Goal: Transaction & Acquisition: Purchase product/service

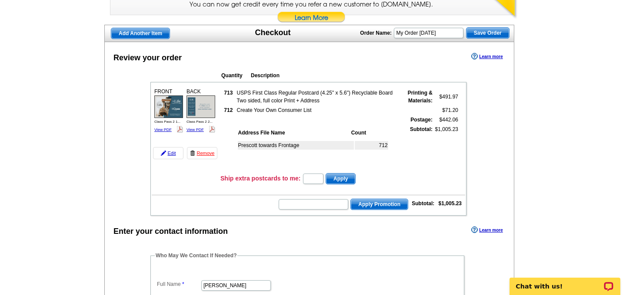
scroll to position [104, 0]
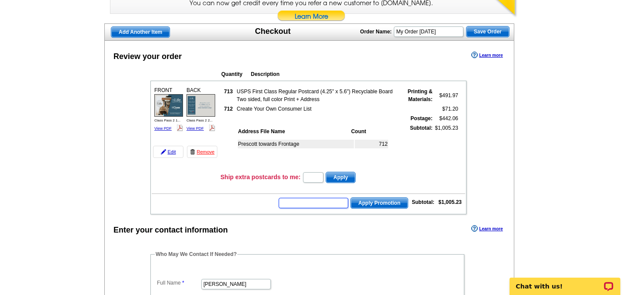
click at [315, 203] on input "text" at bounding box center [314, 203] width 70 height 10
type input "sms40"
click at [364, 203] on span "Apply Promotion" at bounding box center [379, 203] width 57 height 10
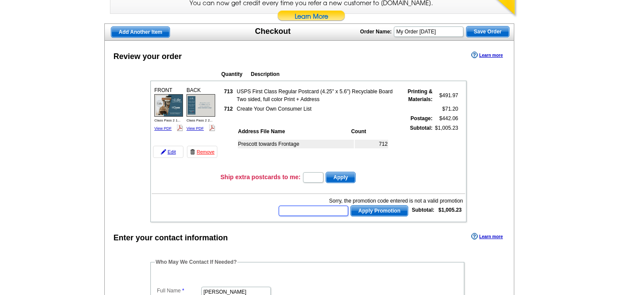
click at [329, 211] on input "text" at bounding box center [314, 211] width 70 height 10
type input "chat20"
click at [372, 206] on span "Apply Promotion" at bounding box center [379, 211] width 57 height 10
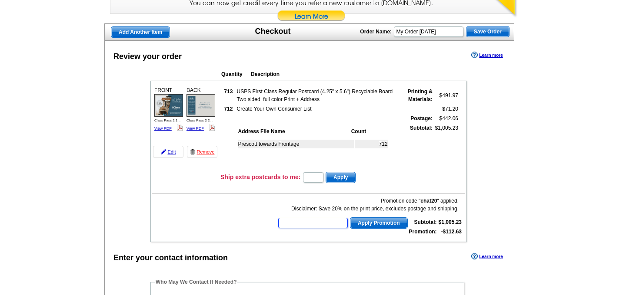
click at [329, 225] on input "text" at bounding box center [313, 223] width 70 height 10
click at [306, 226] on input "text" at bounding box center [313, 223] width 70 height 10
paste input "GROW0924"
type input "GROW0924"
click at [368, 220] on span "Apply Promotion" at bounding box center [378, 223] width 57 height 10
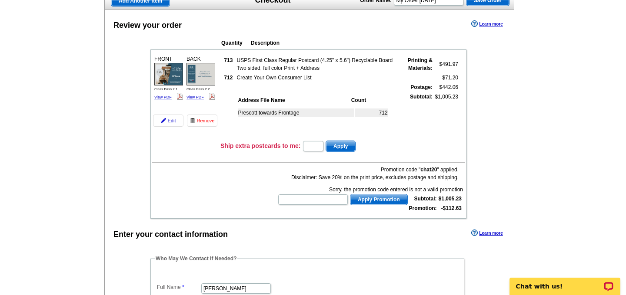
scroll to position [137, 0]
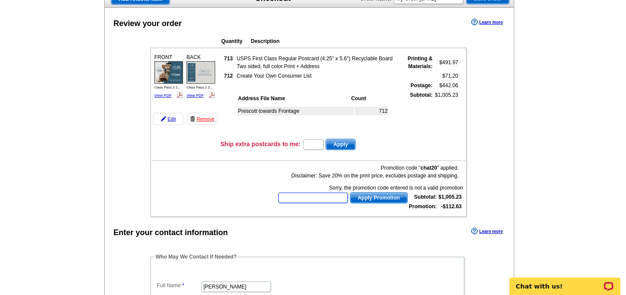
click at [325, 196] on input "text" at bounding box center [313, 198] width 70 height 10
paste input "E8455"
type input "E8455"
click at [364, 197] on span "Apply Promotion" at bounding box center [378, 198] width 57 height 10
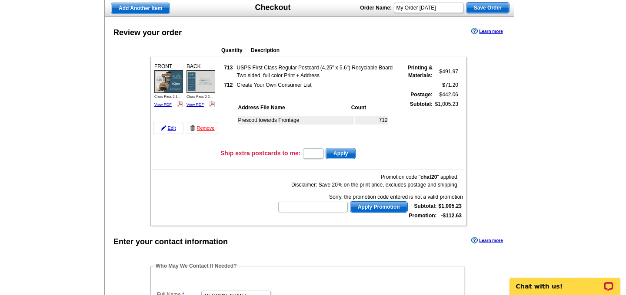
scroll to position [131, 0]
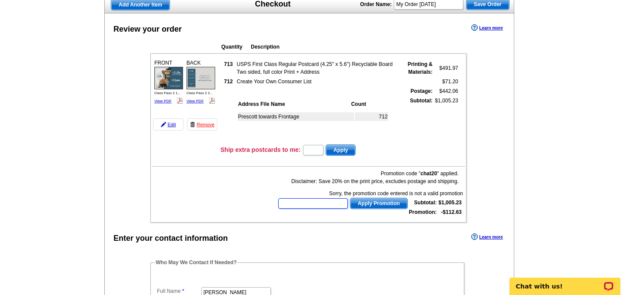
click at [305, 205] on input "text" at bounding box center [313, 204] width 70 height 10
type input "hurry40"
click at [369, 204] on span "Apply Promotion" at bounding box center [378, 204] width 57 height 10
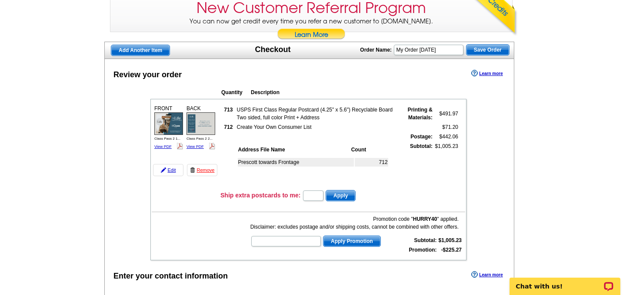
scroll to position [83, 0]
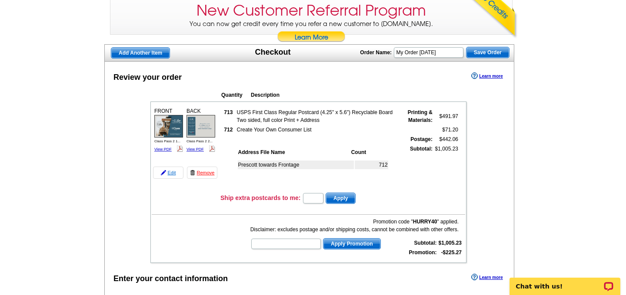
click at [169, 176] on link "Edit" at bounding box center [168, 173] width 30 height 12
click at [174, 170] on link "Edit" at bounding box center [168, 173] width 30 height 12
click at [172, 172] on link "Edit" at bounding box center [168, 173] width 30 height 12
click at [245, 158] on div "Prescott towards Frontage 712" at bounding box center [318, 174] width 163 height 32
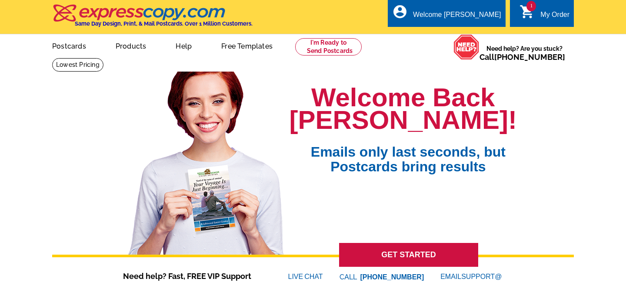
click at [430, 189] on div "Welcome Back Katelyn! Emails only last seconds, but Postcards bring results" at bounding box center [402, 160] width 227 height 190
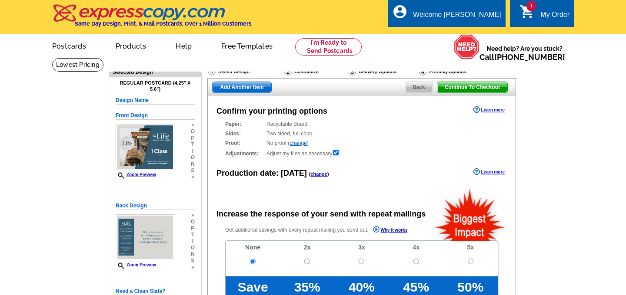
radio input "false"
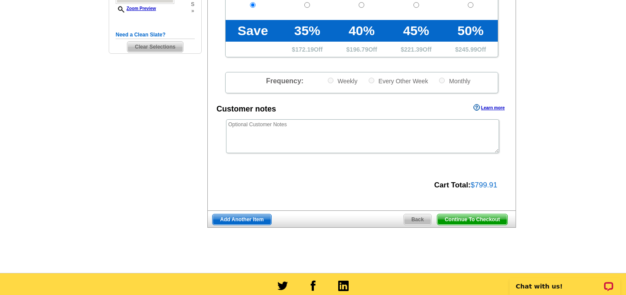
scroll to position [368, 0]
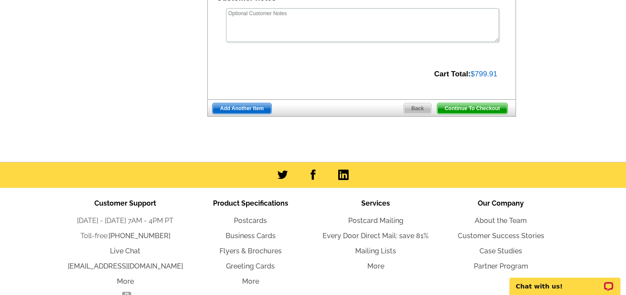
click at [410, 107] on span "Back" at bounding box center [417, 108] width 27 height 10
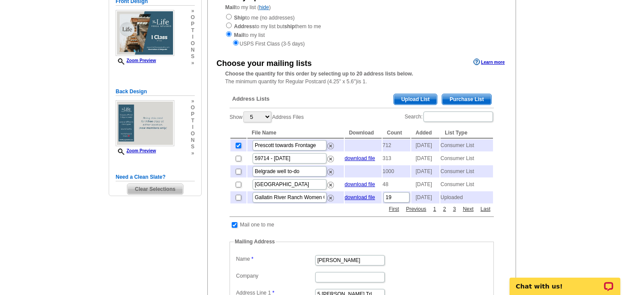
scroll to position [115, 0]
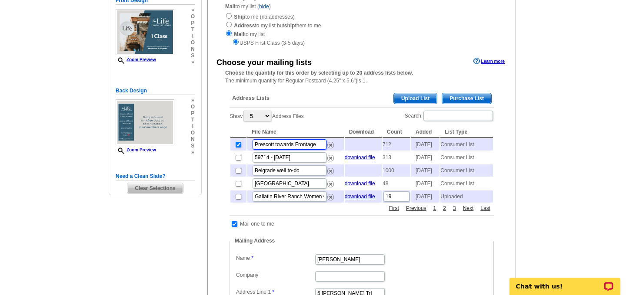
click at [304, 146] on input "Prescott towards Frontage" at bounding box center [289, 144] width 74 height 10
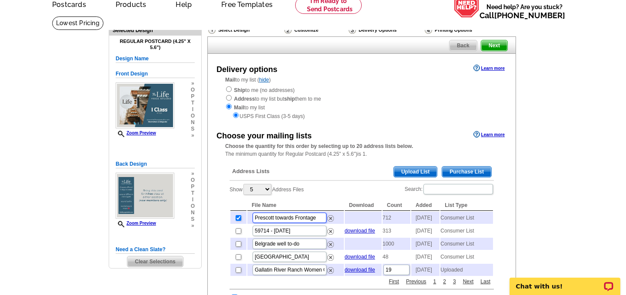
scroll to position [48, 0]
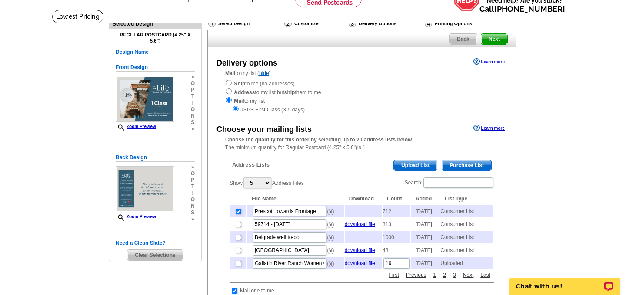
click at [468, 36] on span "Back" at bounding box center [462, 39] width 27 height 10
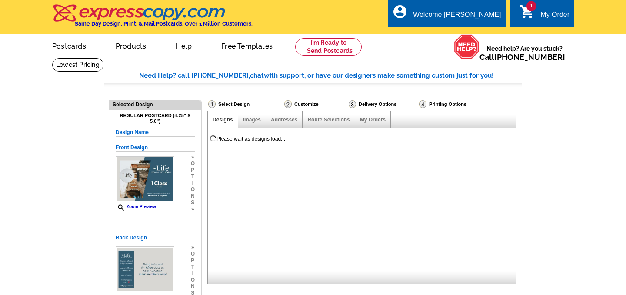
select select "785"
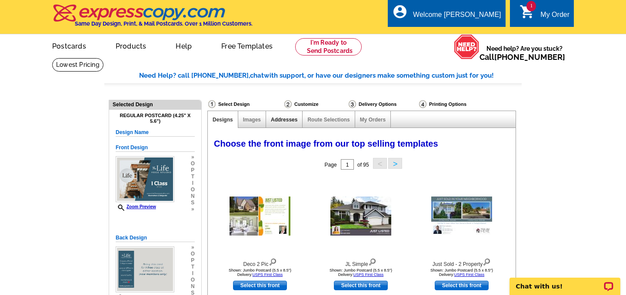
click at [283, 120] on link "Addresses" at bounding box center [284, 120] width 27 height 6
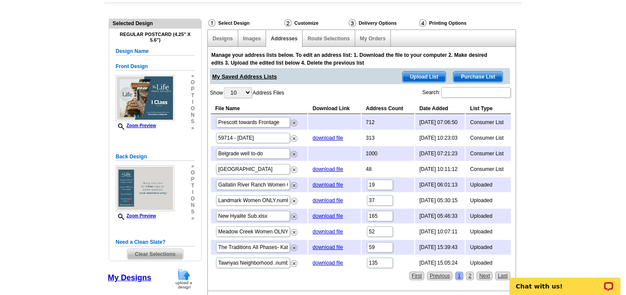
scroll to position [82, 0]
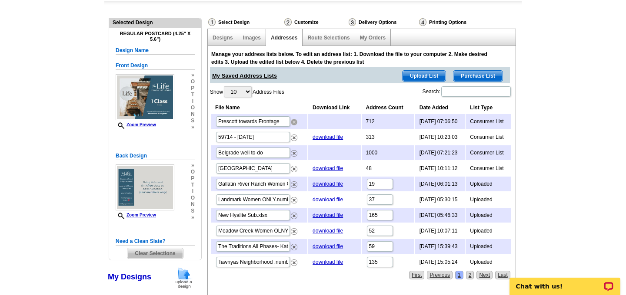
click at [294, 123] on img at bounding box center [294, 122] width 7 height 7
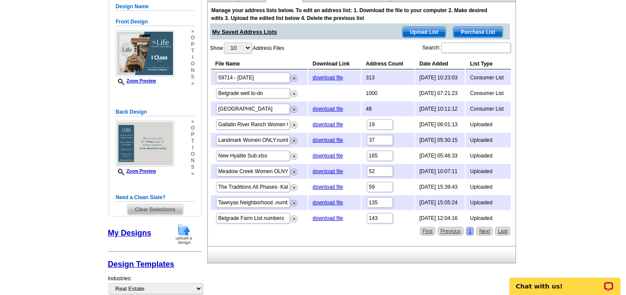
scroll to position [126, 0]
click at [294, 92] on img at bounding box center [294, 93] width 7 height 7
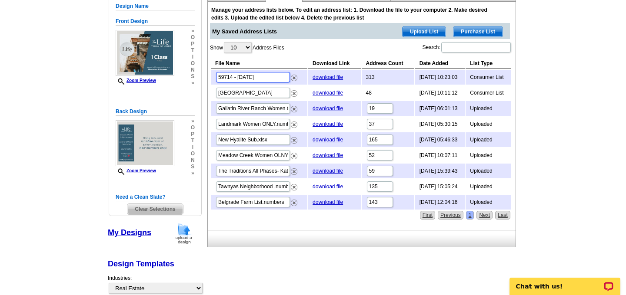
drag, startPoint x: 257, startPoint y: 76, endPoint x: 213, endPoint y: 76, distance: 43.5
click at [213, 76] on td "59714 - Jul 03" at bounding box center [259, 77] width 96 height 15
type input "Gallatin Heights"
click at [301, 125] on td "Landmark Women ONLY.numbers" at bounding box center [259, 124] width 96 height 15
click at [279, 123] on input "Landmark Women ONLY.numbers" at bounding box center [253, 124] width 74 height 10
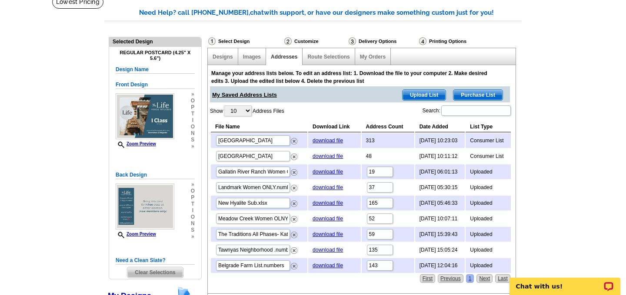
scroll to position [61, 0]
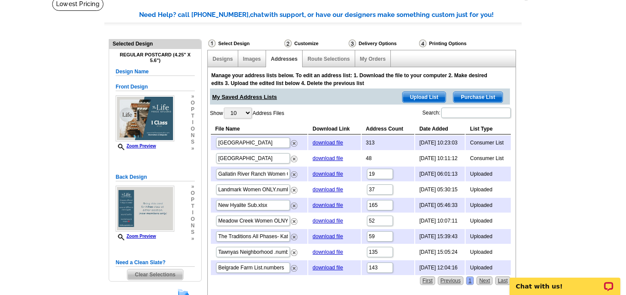
click at [470, 98] on span "Purchase List" at bounding box center [477, 97] width 49 height 10
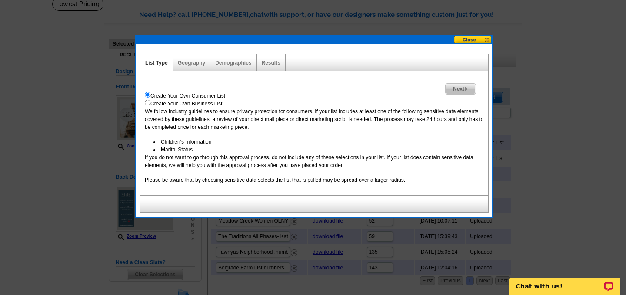
click at [456, 90] on span "Next" at bounding box center [460, 89] width 30 height 10
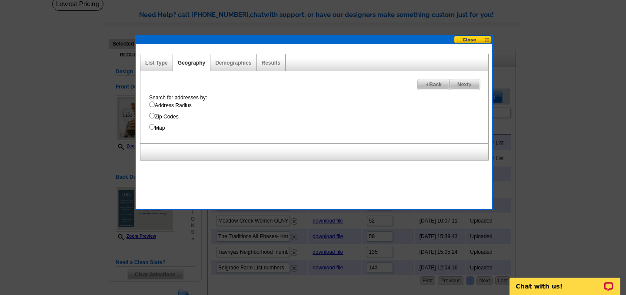
click at [152, 116] on input "Zip Codes" at bounding box center [152, 116] width 6 height 6
radio input "true"
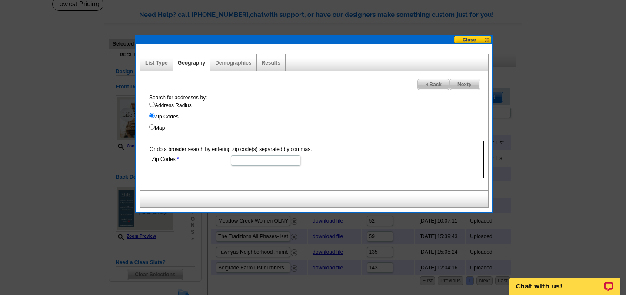
click at [153, 127] on input "Map" at bounding box center [152, 127] width 6 height 6
radio input "true"
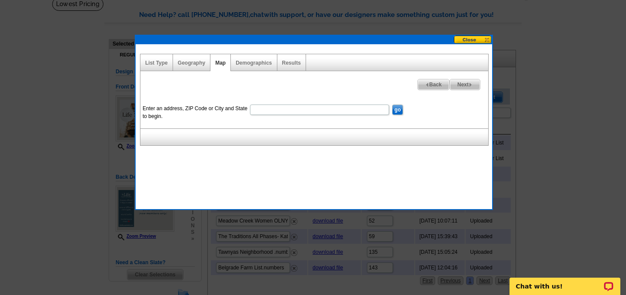
click at [259, 173] on div "List Type Geography Map Demographics Results Next Back Enter an address, ZIP Co…" at bounding box center [314, 123] width 358 height 176
click at [282, 106] on input "Enter an address, ZIP Code or City and State to begin." at bounding box center [319, 110] width 139 height 10
type input "59741"
click at [396, 107] on input "go" at bounding box center [397, 110] width 11 height 10
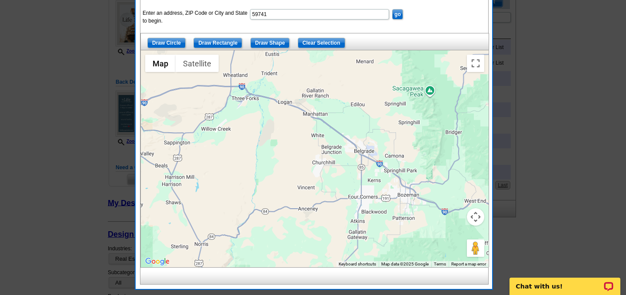
scroll to position [160, 0]
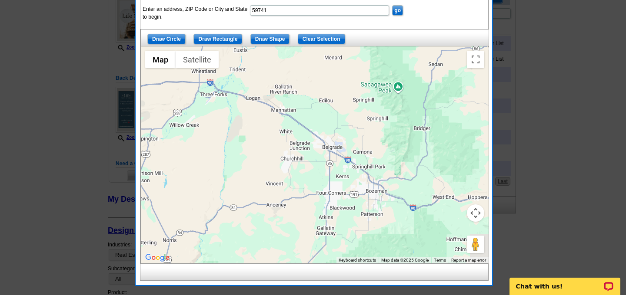
drag, startPoint x: 371, startPoint y: 149, endPoint x: 335, endPoint y: 149, distance: 36.1
click at [335, 149] on div at bounding box center [315, 154] width 348 height 217
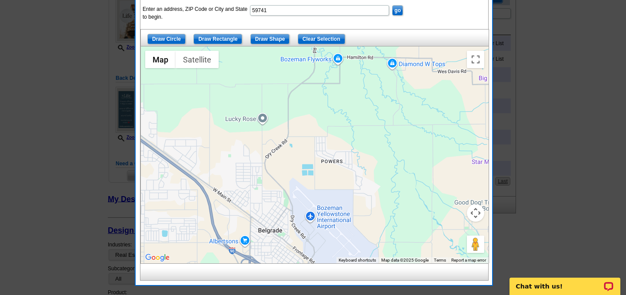
drag, startPoint x: 355, startPoint y: 88, endPoint x: 341, endPoint y: 197, distance: 109.9
click at [342, 197] on div at bounding box center [315, 154] width 348 height 217
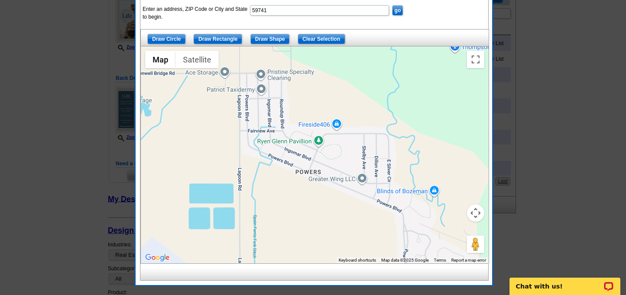
drag, startPoint x: 319, startPoint y: 134, endPoint x: 322, endPoint y: 221, distance: 87.0
click at [322, 221] on div at bounding box center [315, 154] width 348 height 217
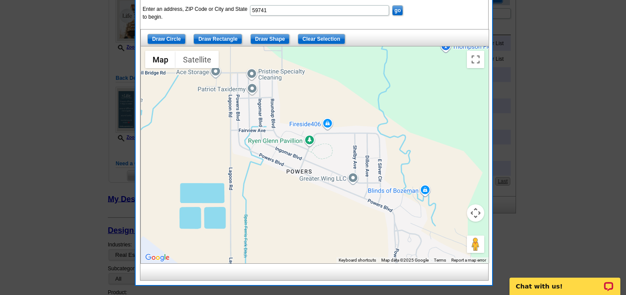
drag, startPoint x: 322, startPoint y: 221, endPoint x: 314, endPoint y: 221, distance: 8.7
click at [314, 221] on div at bounding box center [315, 154] width 348 height 217
click at [259, 40] on input "Draw Shape" at bounding box center [270, 39] width 40 height 10
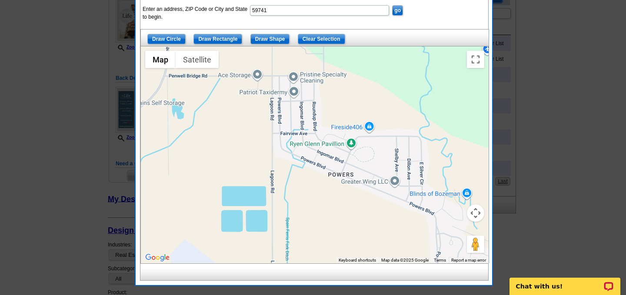
drag, startPoint x: 229, startPoint y: 71, endPoint x: 271, endPoint y: 72, distance: 41.7
click at [272, 73] on div at bounding box center [315, 154] width 348 height 217
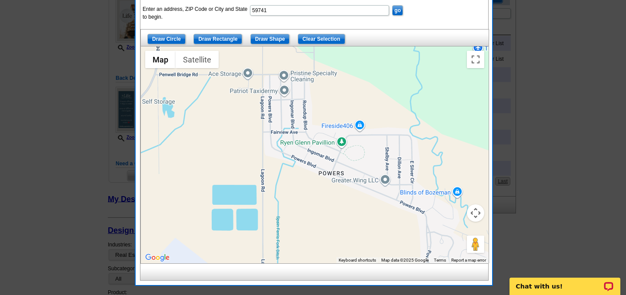
drag, startPoint x: 272, startPoint y: 76, endPoint x: 259, endPoint y: 76, distance: 13.5
click at [260, 76] on div at bounding box center [315, 154] width 348 height 217
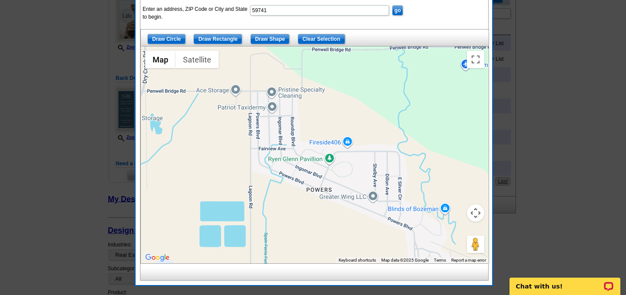
drag, startPoint x: 259, startPoint y: 76, endPoint x: 251, endPoint y: 91, distance: 16.3
click at [251, 91] on div at bounding box center [315, 154] width 348 height 217
click at [246, 92] on div at bounding box center [315, 154] width 348 height 217
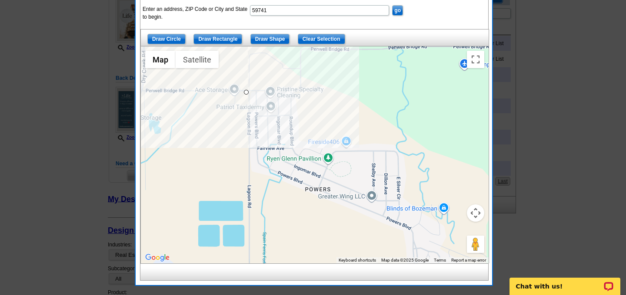
click at [295, 90] on div at bounding box center [315, 154] width 348 height 217
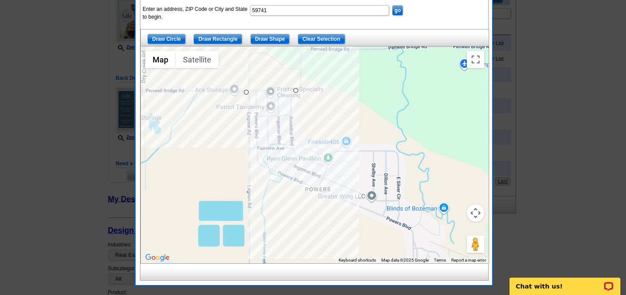
click at [302, 145] on div at bounding box center [315, 154] width 348 height 217
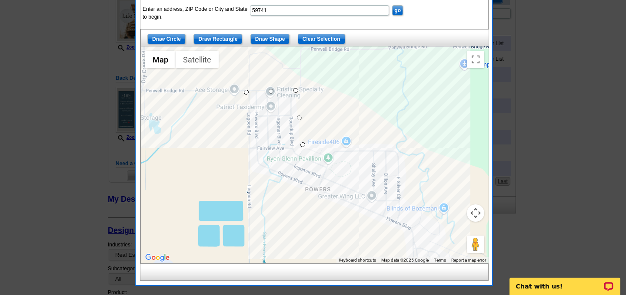
click at [391, 148] on div at bounding box center [315, 154] width 348 height 217
click at [398, 150] on div at bounding box center [315, 154] width 348 height 217
click at [408, 187] on div at bounding box center [315, 154] width 348 height 217
click at [426, 229] on div at bounding box center [315, 154] width 348 height 217
click at [405, 245] on div at bounding box center [315, 154] width 348 height 217
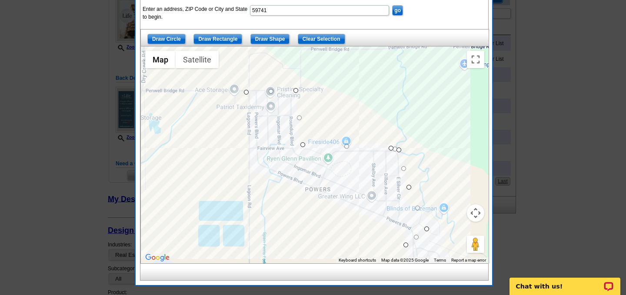
click at [250, 173] on div at bounding box center [315, 154] width 348 height 217
click at [246, 93] on div at bounding box center [315, 154] width 348 height 217
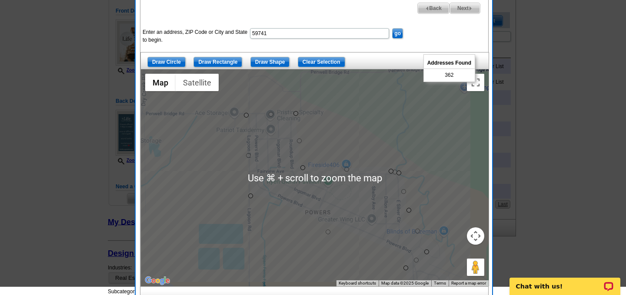
scroll to position [124, 0]
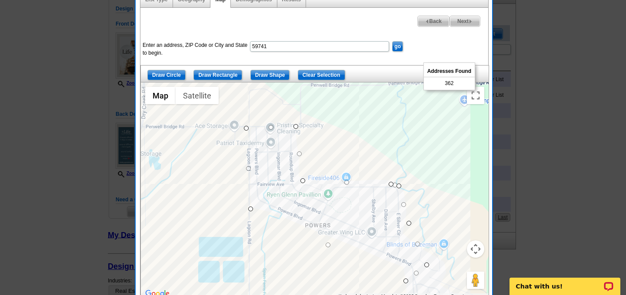
click at [462, 19] on span "Next" at bounding box center [465, 21] width 30 height 10
select select
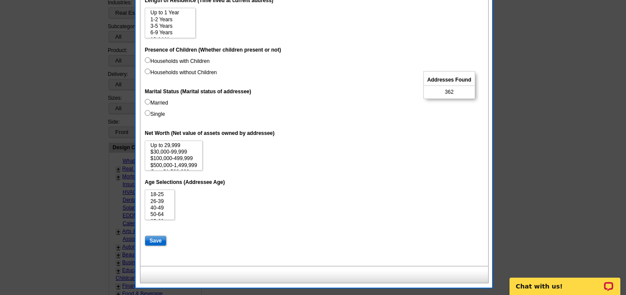
scroll to position [401, 0]
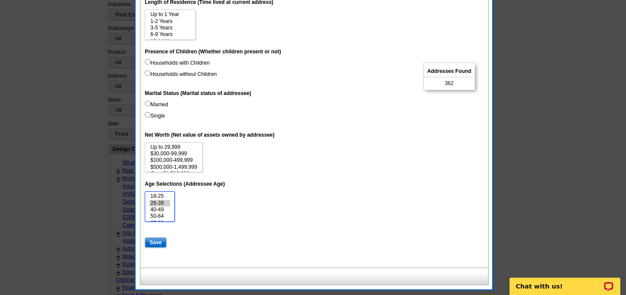
click at [158, 202] on option "26-39" at bounding box center [159, 203] width 20 height 7
click at [158, 209] on option "40-49" at bounding box center [159, 210] width 20 height 7
select select "26-39"
click at [159, 216] on option "50-64" at bounding box center [159, 216] width 20 height 7
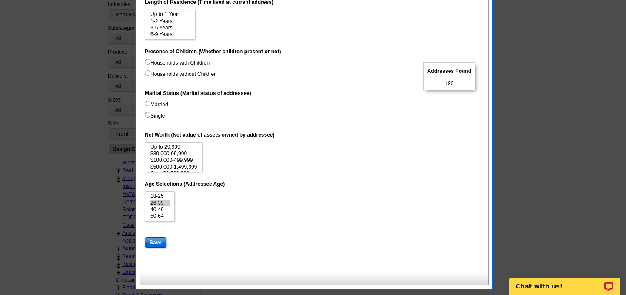
click at [156, 245] on input "Save" at bounding box center [156, 243] width 22 height 10
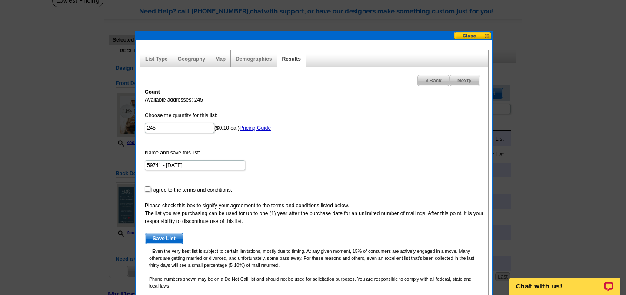
scroll to position [64, 0]
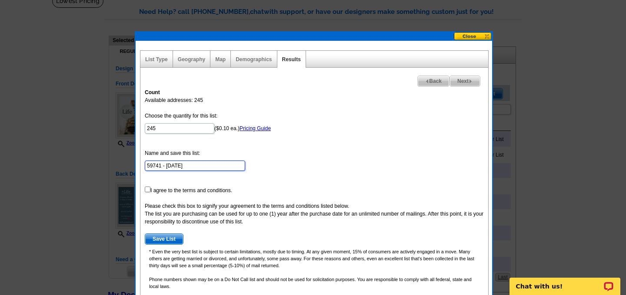
drag, startPoint x: 195, startPoint y: 166, endPoint x: 136, endPoint y: 164, distance: 58.7
click at [137, 164] on div "List Type Geography Map Demographics Results Next Back Count Available addresse…" at bounding box center [314, 182] width 356 height 282
type input "[PERSON_NAME]"
click at [164, 239] on span "Save List" at bounding box center [164, 239] width 38 height 10
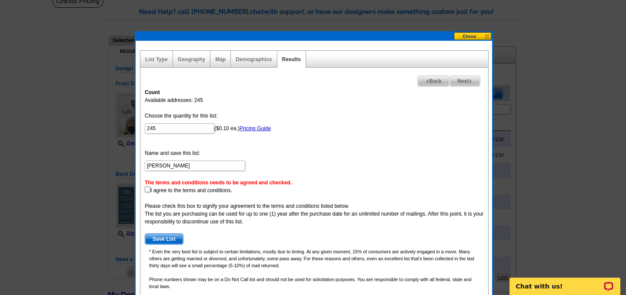
click at [148, 189] on input "checkbox" at bounding box center [148, 190] width 6 height 6
checkbox input "true"
click at [170, 241] on span "Save List" at bounding box center [164, 239] width 38 height 10
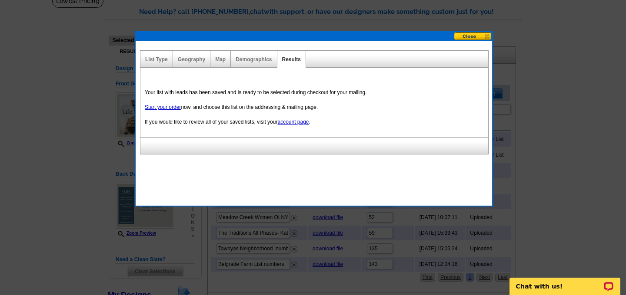
click at [468, 37] on button at bounding box center [473, 36] width 38 height 8
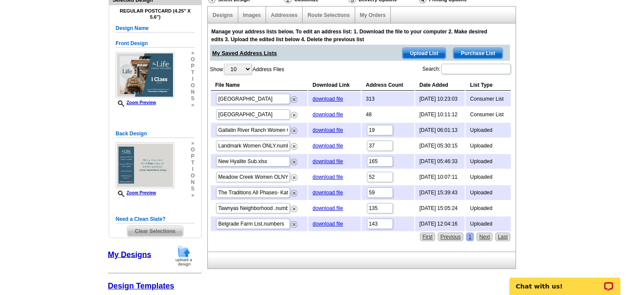
scroll to position [103, 0]
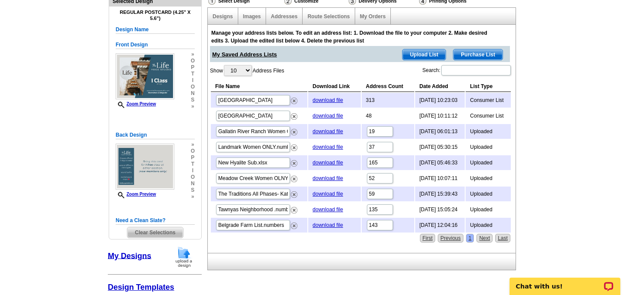
click at [234, 14] on div "Designs" at bounding box center [223, 16] width 30 height 17
click at [223, 17] on link "Designs" at bounding box center [222, 16] width 20 height 6
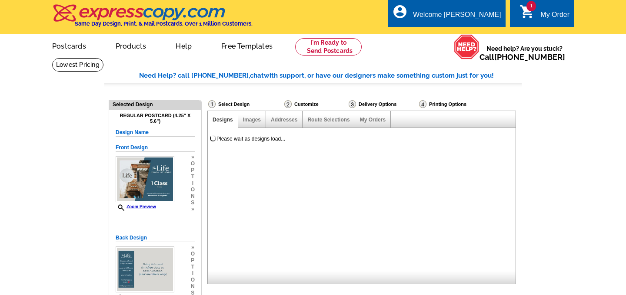
select select "785"
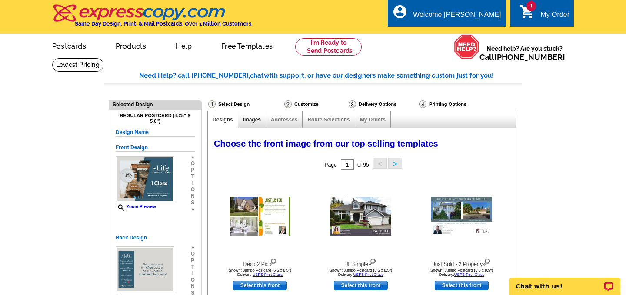
click at [247, 121] on link "Images" at bounding box center [252, 120] width 18 height 6
click at [277, 119] on link "Addresses" at bounding box center [284, 120] width 27 height 6
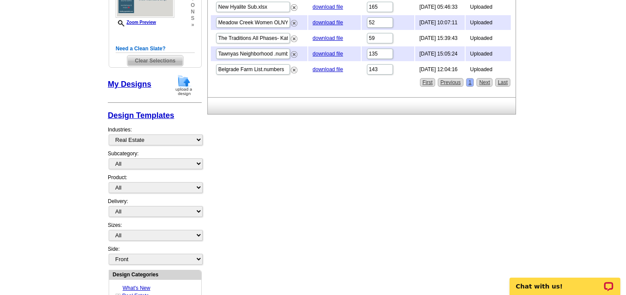
scroll to position [280, 0]
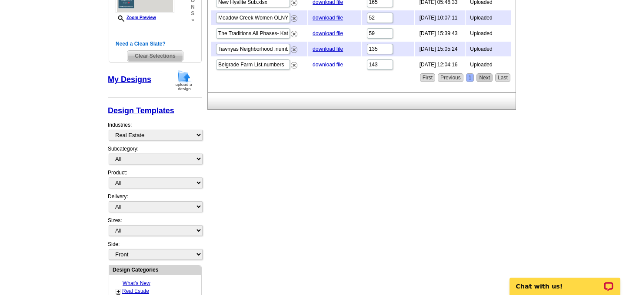
click at [486, 77] on link "Next" at bounding box center [484, 77] width 16 height 9
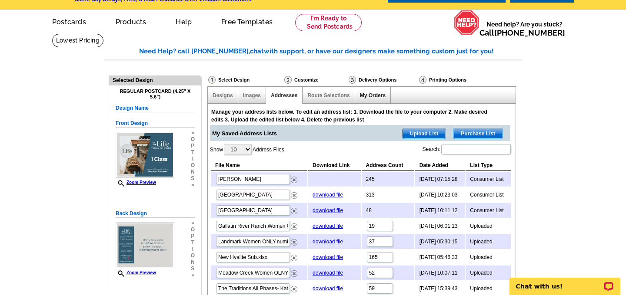
scroll to position [27, 0]
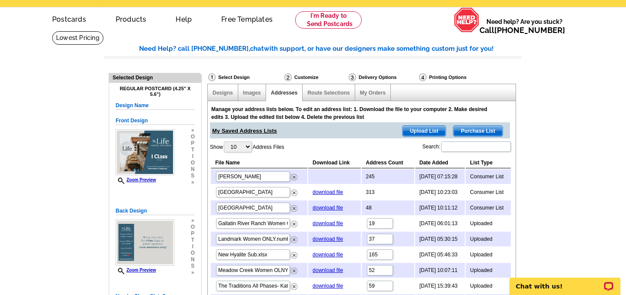
click at [299, 78] on div "Customize" at bounding box center [315, 77] width 64 height 9
click at [291, 78] on img at bounding box center [287, 77] width 7 height 8
click at [379, 84] on div "Designs Images Addresses Route Selections My Orders" at bounding box center [361, 92] width 309 height 17
click at [375, 91] on link "My Orders" at bounding box center [373, 93] width 26 height 6
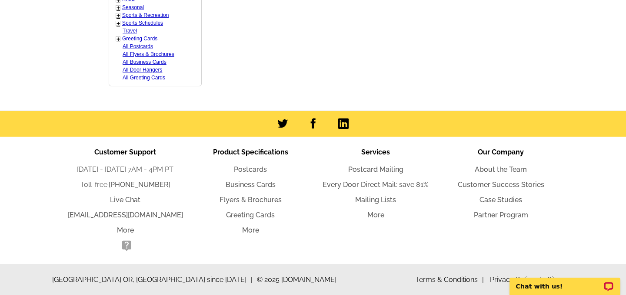
scroll to position [0, 0]
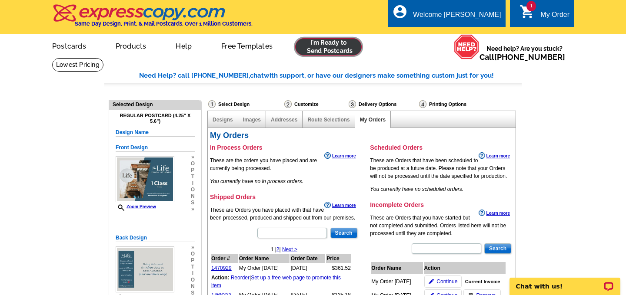
click at [329, 50] on link at bounding box center [328, 46] width 66 height 17
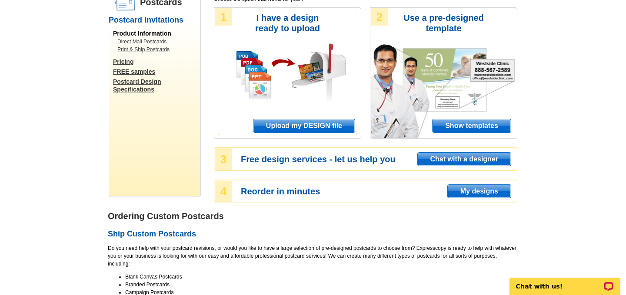
scroll to position [87, 0]
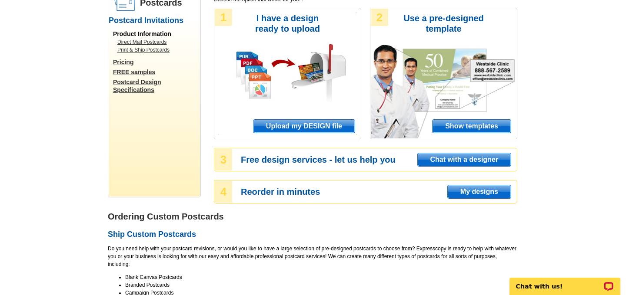
click at [289, 126] on span "Upload my DESIGN file" at bounding box center [303, 126] width 101 height 13
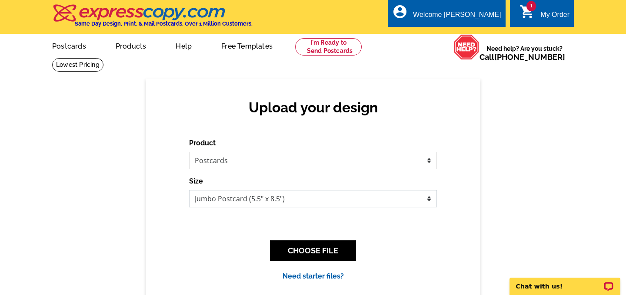
click at [242, 199] on select "Jumbo Postcard (5.5" x 8.5") Regular Postcard (4.25" x 5.6") Panoramic Postcard…" at bounding box center [313, 198] width 248 height 17
select select "1"
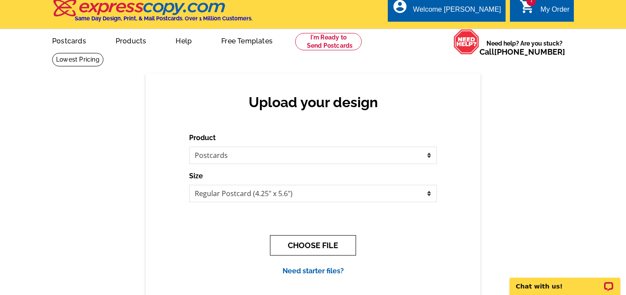
click at [297, 242] on button "CHOOSE FILE" at bounding box center [313, 246] width 86 height 20
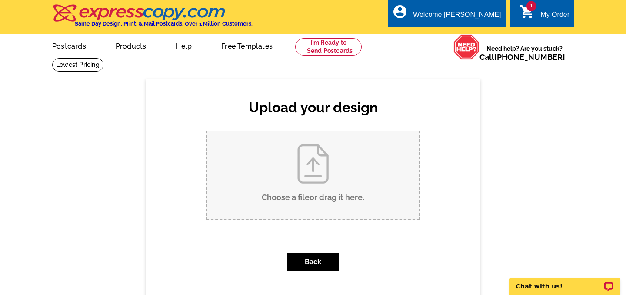
click at [306, 159] on input "Choose a file or drag it here ." at bounding box center [312, 176] width 211 height 88
type input "C:\fakepath\Class Pass (2).pdf"
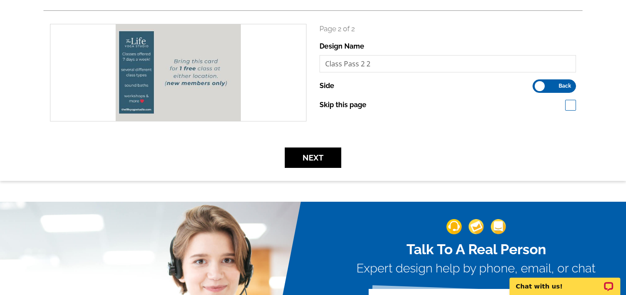
scroll to position [254, 0]
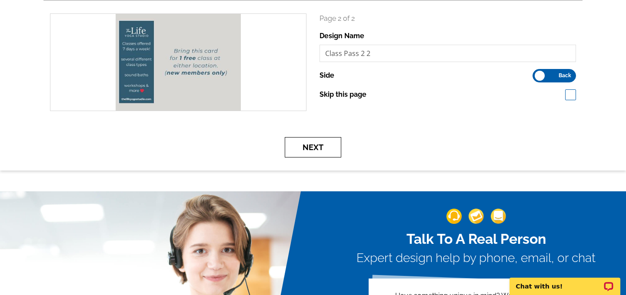
click at [320, 146] on button "Next" at bounding box center [313, 147] width 56 height 20
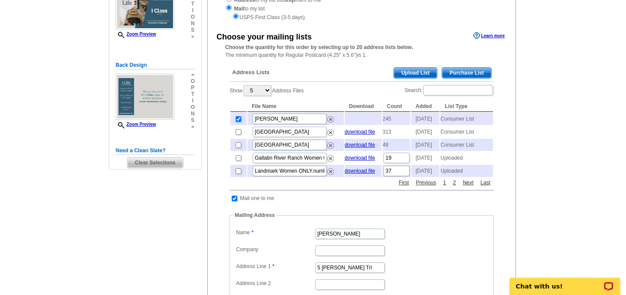
scroll to position [146, 0]
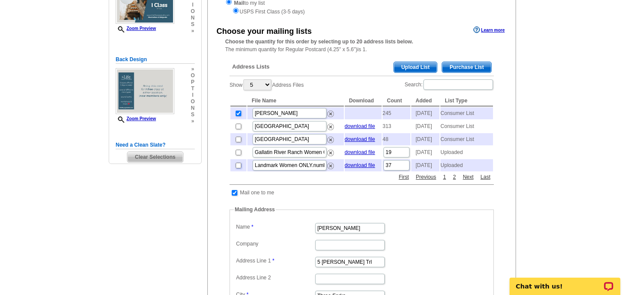
click at [239, 169] on input "checkbox" at bounding box center [239, 166] width 6 height 6
checkbox input "true"
click at [468, 181] on link "Next" at bounding box center [468, 177] width 15 height 8
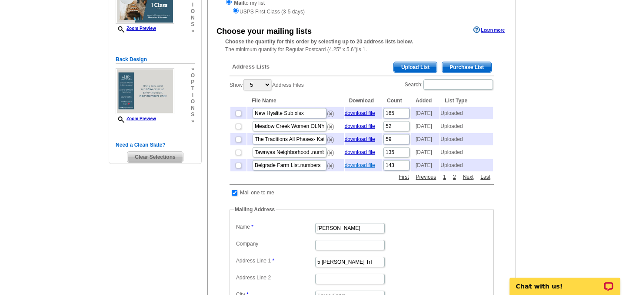
click at [354, 169] on link "download file" at bounding box center [360, 166] width 30 height 6
click at [239, 169] on input "checkbox" at bounding box center [239, 166] width 6 height 6
checkbox input "true"
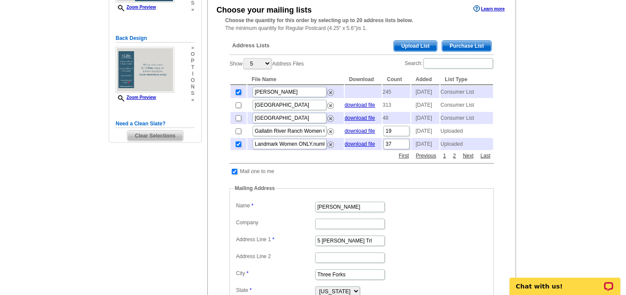
scroll to position [169, 0]
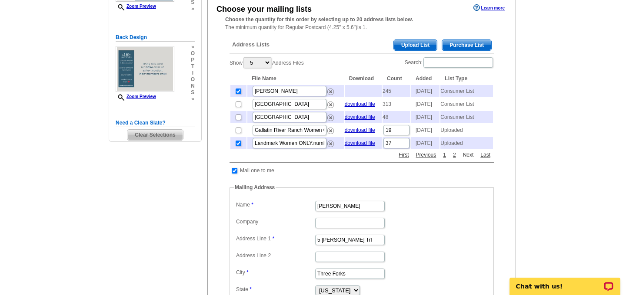
click at [469, 159] on link "Next" at bounding box center [468, 155] width 15 height 8
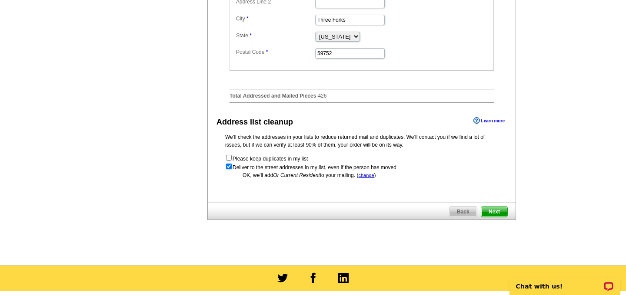
scroll to position [425, 0]
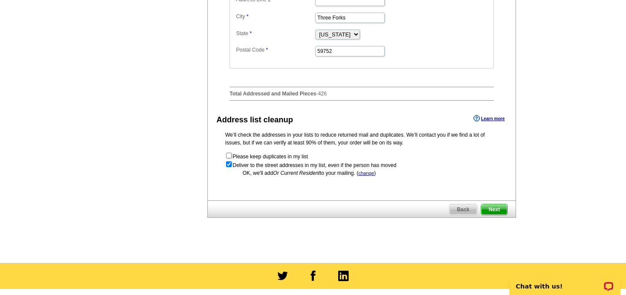
click at [498, 215] on span "Next" at bounding box center [494, 210] width 26 height 10
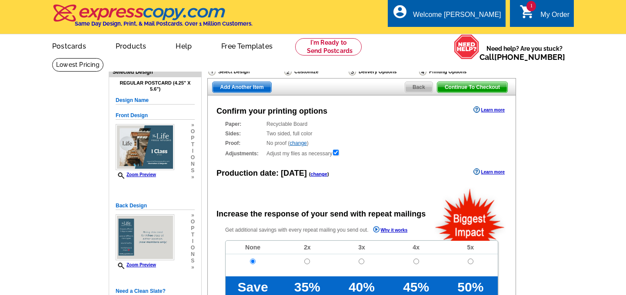
radio input "false"
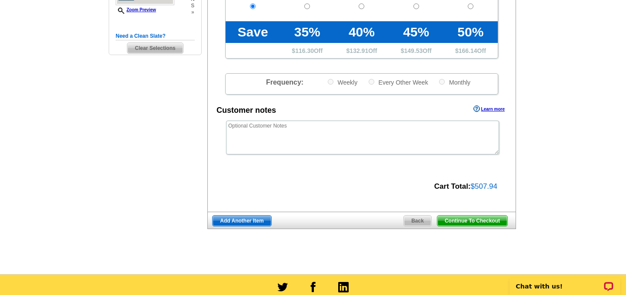
scroll to position [256, 0]
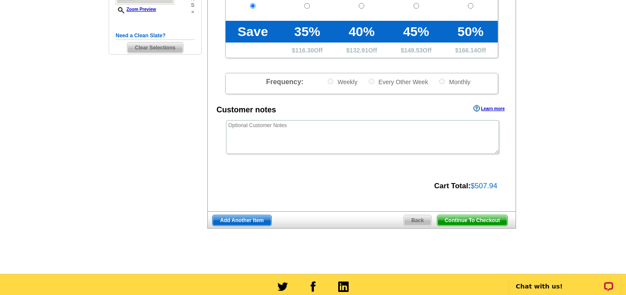
click at [455, 216] on span "Continue To Checkout" at bounding box center [472, 221] width 70 height 10
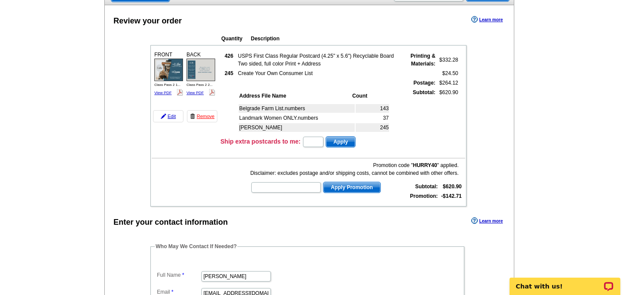
click at [204, 73] on img at bounding box center [200, 70] width 29 height 22
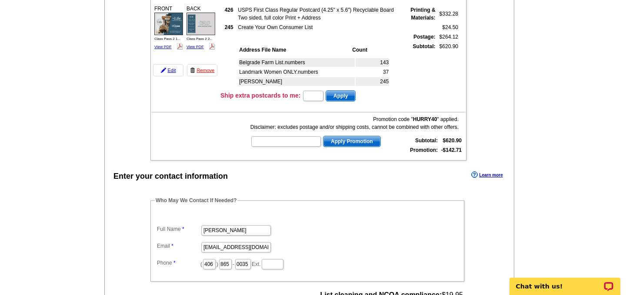
scroll to position [4, 0]
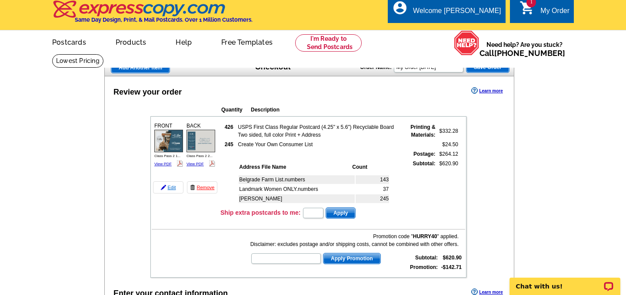
click at [173, 189] on link "Edit" at bounding box center [168, 188] width 30 height 12
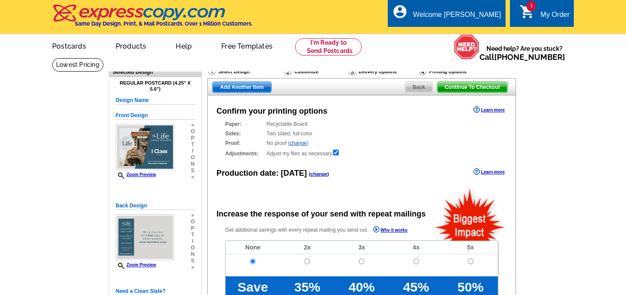
radio input "false"
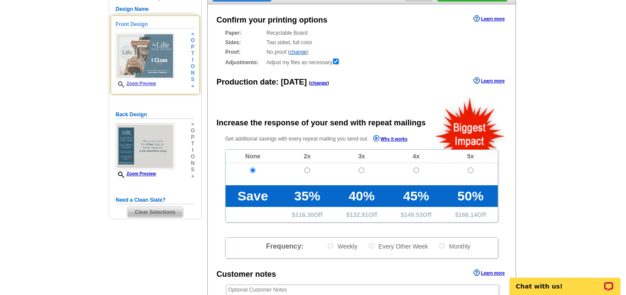
scroll to position [93, 0]
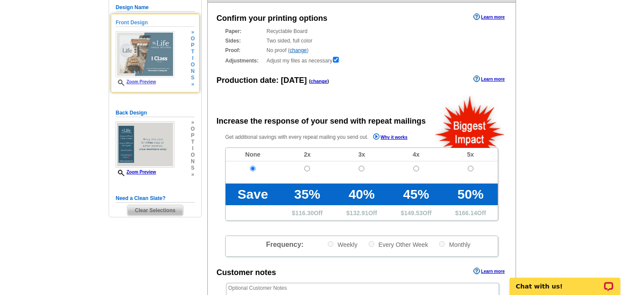
click at [165, 135] on img at bounding box center [145, 145] width 59 height 46
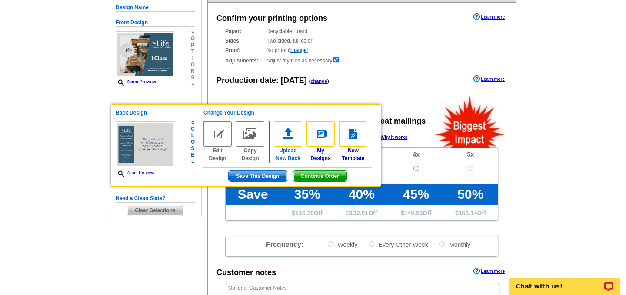
click at [292, 130] on img at bounding box center [288, 134] width 28 height 25
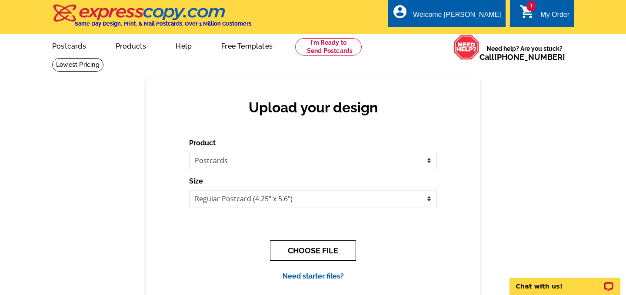
click at [289, 254] on button "CHOOSE FILE" at bounding box center [313, 251] width 86 height 20
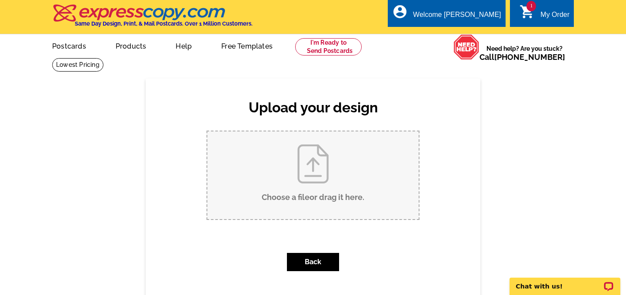
click at [310, 170] on input "Choose a file or drag it here ." at bounding box center [312, 176] width 211 height 88
type input "C:\fakepath\Class Pass (3).pdf"
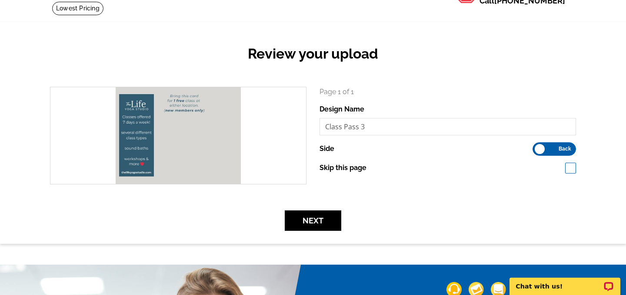
scroll to position [57, 0]
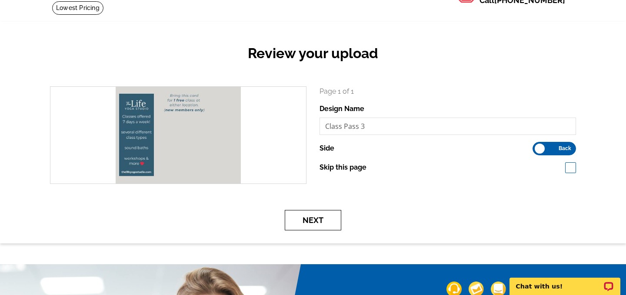
click at [325, 216] on button "Next" at bounding box center [313, 220] width 56 height 20
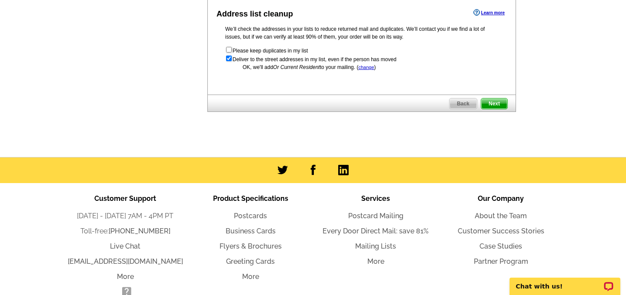
scroll to position [531, 0]
click at [495, 110] on span "Next" at bounding box center [494, 104] width 26 height 10
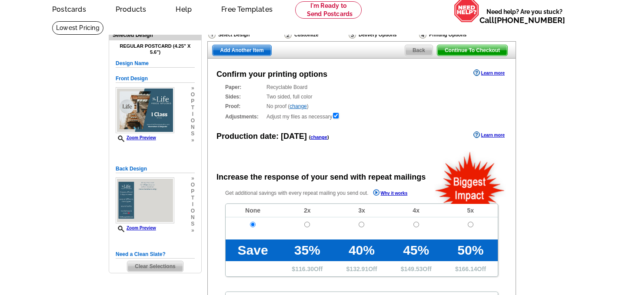
radio input "false"
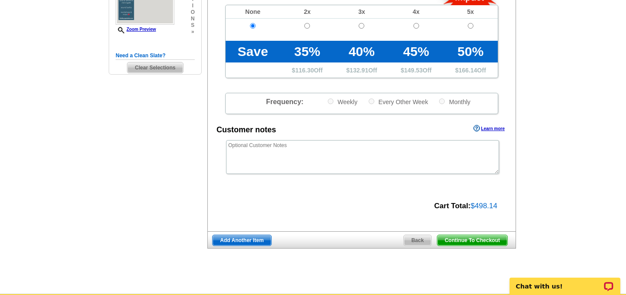
scroll to position [239, 0]
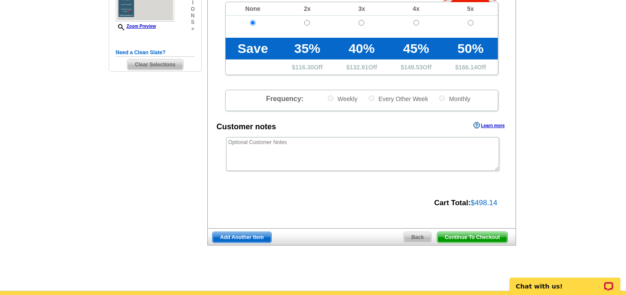
click at [464, 240] on span "Continue To Checkout" at bounding box center [472, 237] width 70 height 10
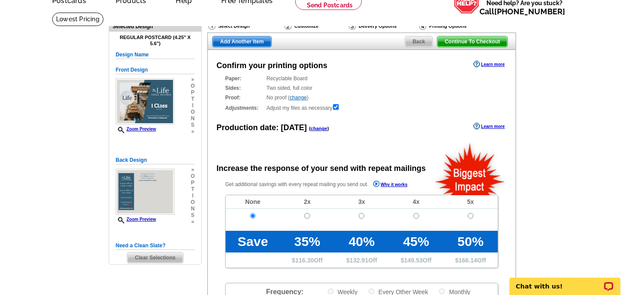
scroll to position [39, 0]
